Goal: Task Accomplishment & Management: Manage account settings

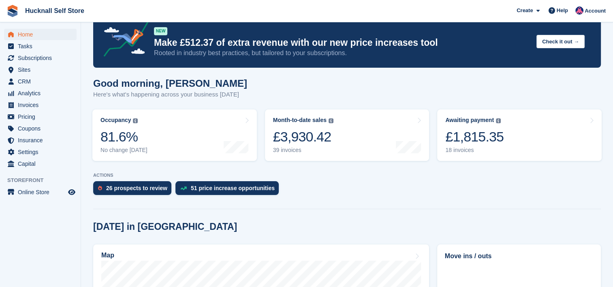
scroll to position [81, 0]
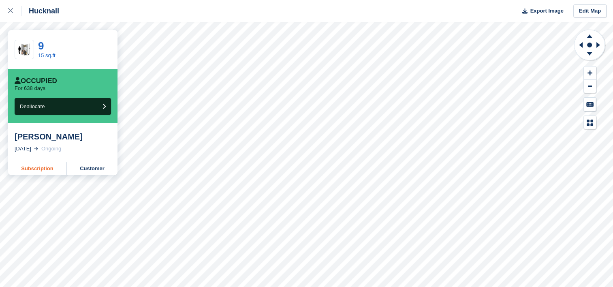
click at [22, 169] on link "Subscription" at bounding box center [37, 168] width 59 height 13
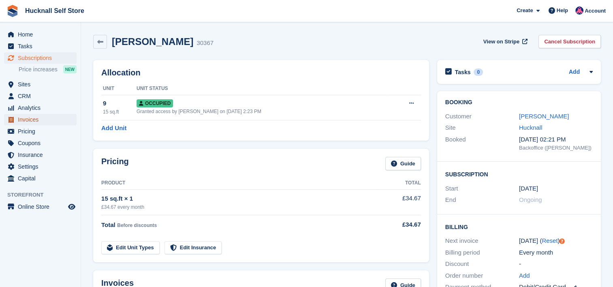
click at [29, 120] on span "Invoices" at bounding box center [42, 119] width 49 height 11
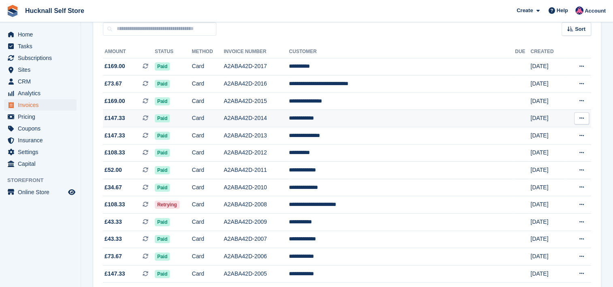
scroll to position [81, 0]
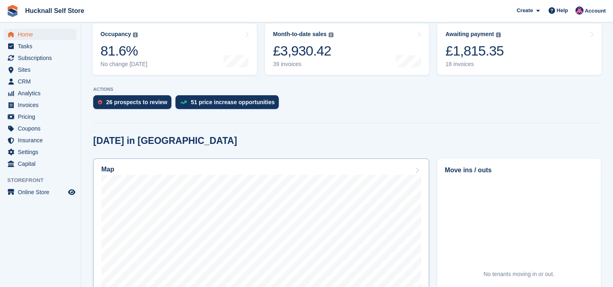
scroll to position [162, 0]
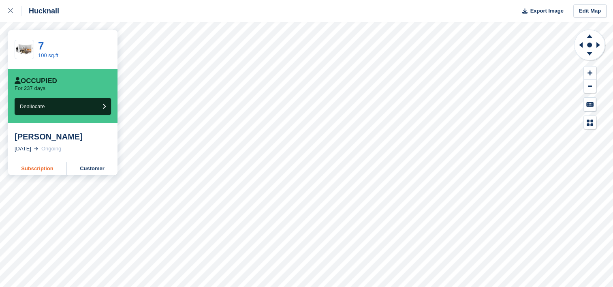
click at [31, 169] on link "Subscription" at bounding box center [37, 168] width 59 height 13
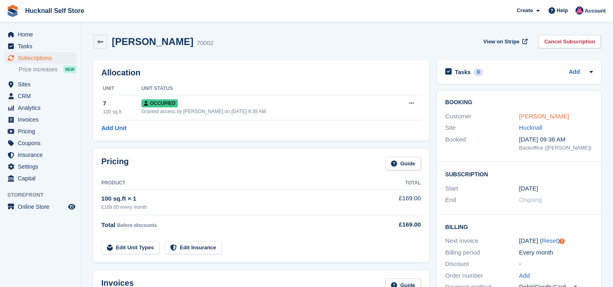
click at [546, 117] on link "[PERSON_NAME]" at bounding box center [544, 116] width 50 height 7
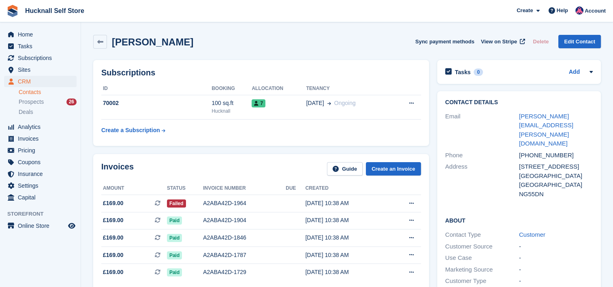
click at [392, 149] on div "Subscriptions ID Booking Allocation Tenancy 70002 100 sq.ft Hucknall 7 25 Jan O…" at bounding box center [261, 103] width 344 height 94
click at [412, 204] on icon at bounding box center [411, 203] width 4 height 5
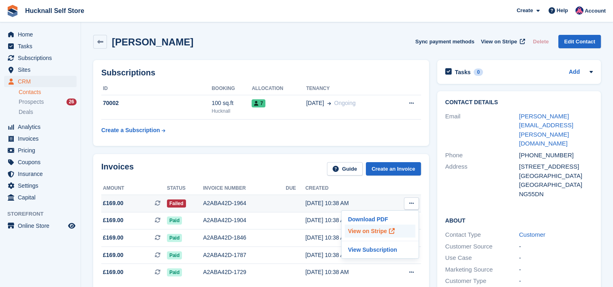
click at [397, 231] on p "View on Stripe" at bounding box center [380, 231] width 71 height 13
